Goal: Entertainment & Leisure: Browse casually

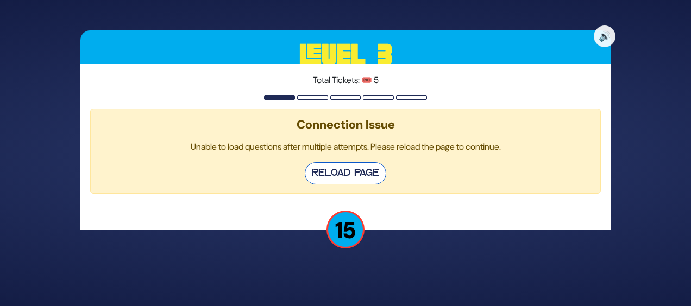
click at [333, 173] on button "Reload Page" at bounding box center [345, 173] width 81 height 22
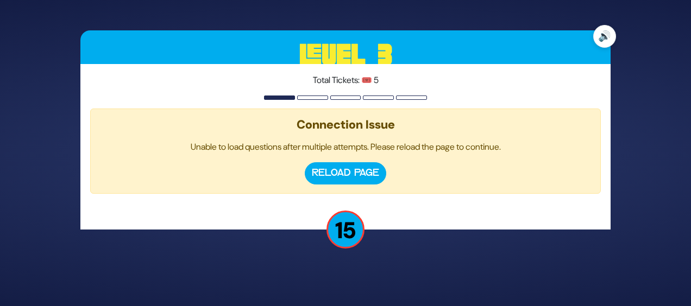
click at [604, 35] on button "🔊" at bounding box center [604, 36] width 23 height 23
click at [604, 35] on button "🔇" at bounding box center [604, 36] width 23 height 23
click at [343, 235] on p "15" at bounding box center [345, 230] width 38 height 38
